Goal: Find specific page/section: Find specific page/section

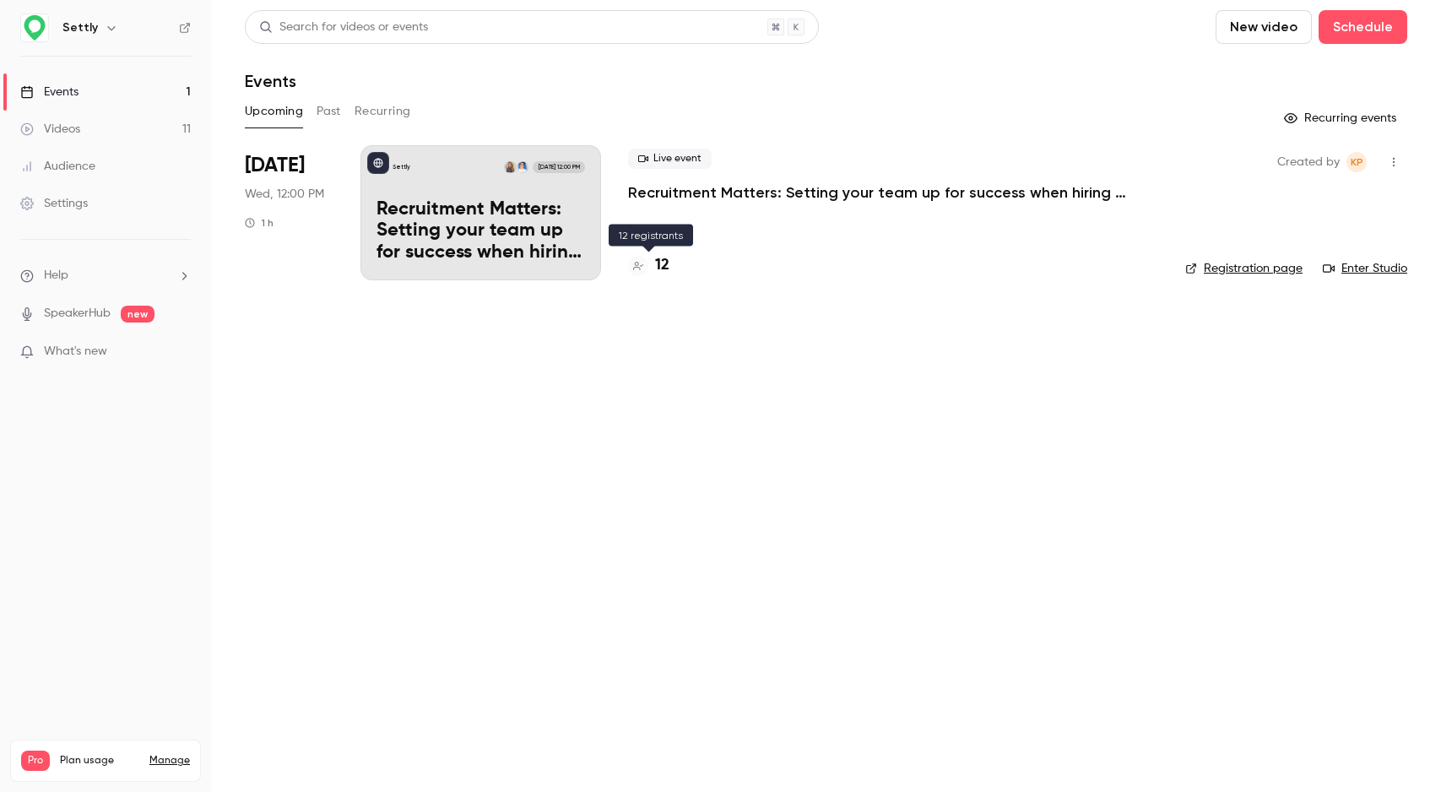
click at [664, 264] on h4 "12" at bounding box center [662, 265] width 14 height 23
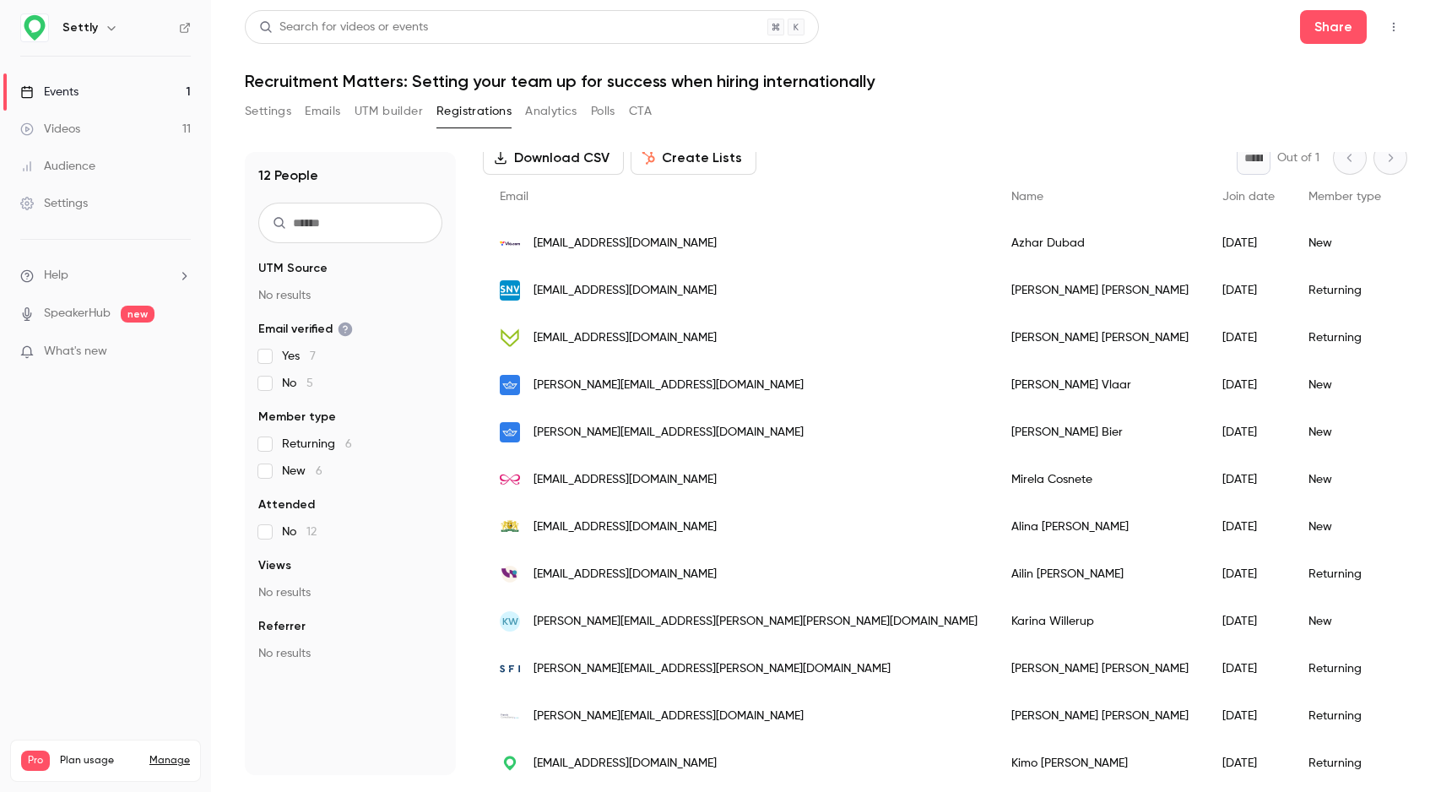
scroll to position [106, 0]
